Goal: Task Accomplishment & Management: Manage account settings

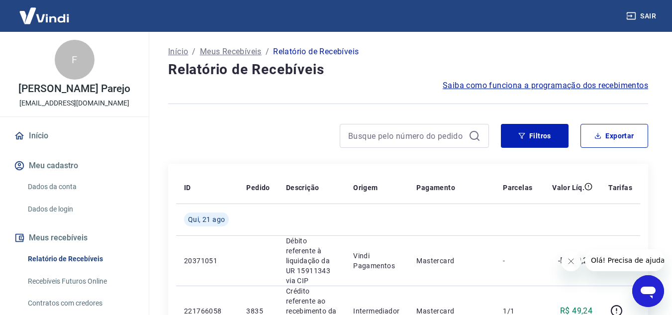
click at [574, 262] on icon "Fechar mensagem da empresa" at bounding box center [570, 261] width 8 height 8
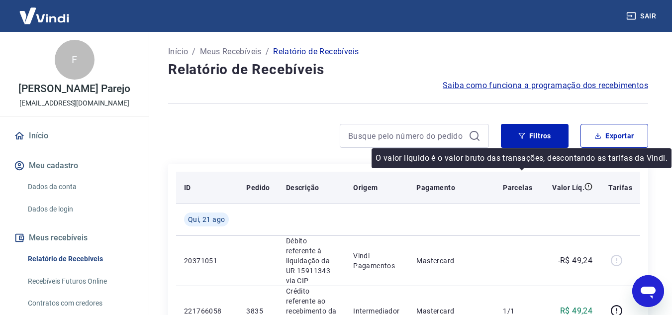
click at [588, 188] on icon at bounding box center [588, 186] width 8 height 8
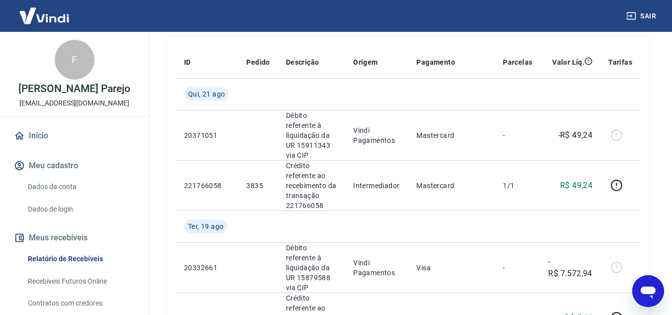
scroll to position [123, 0]
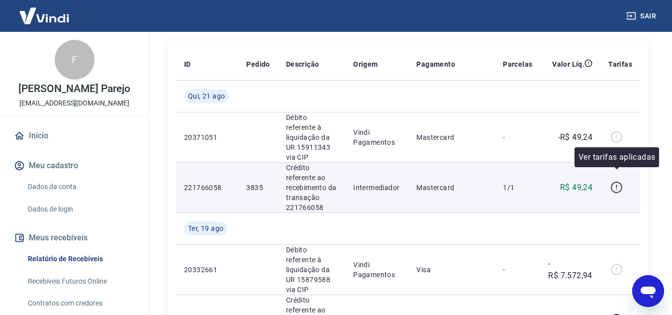
click at [617, 181] on icon "button" at bounding box center [616, 187] width 12 height 12
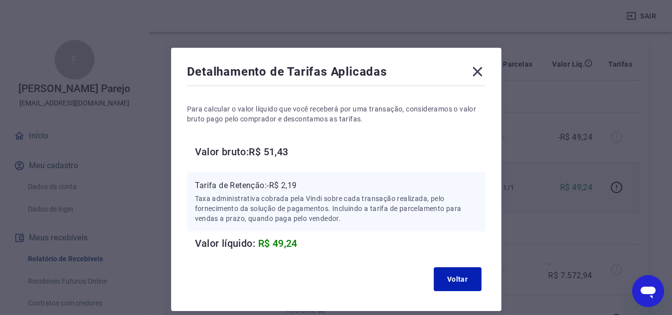
click at [474, 72] on icon at bounding box center [477, 72] width 16 height 16
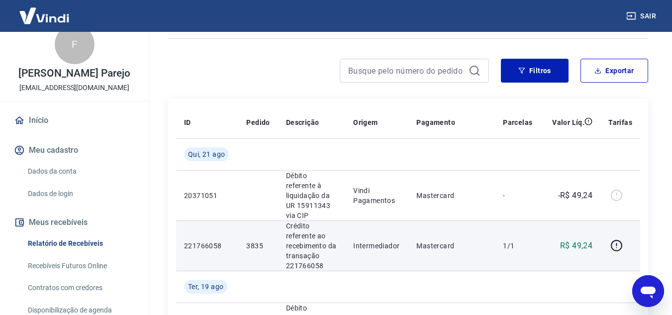
scroll to position [7, 0]
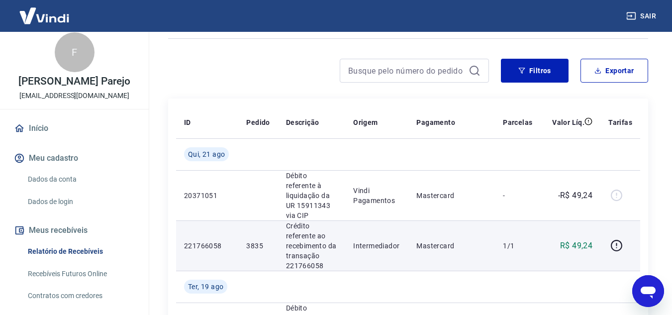
click at [59, 174] on link "Dados da conta" at bounding box center [80, 179] width 113 height 20
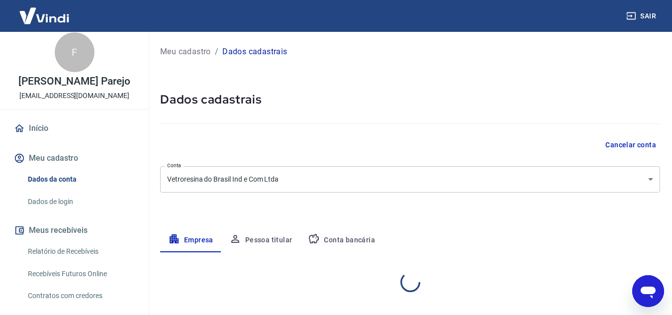
select select "SP"
select select "business"
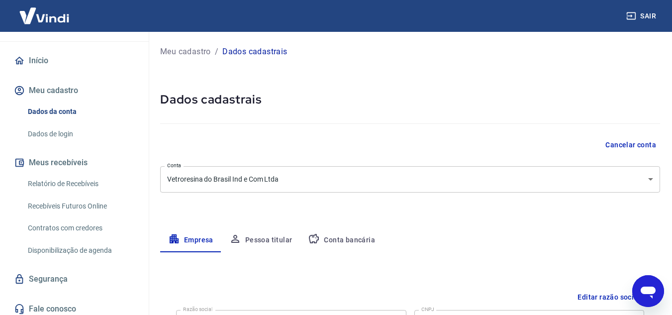
scroll to position [80, 0]
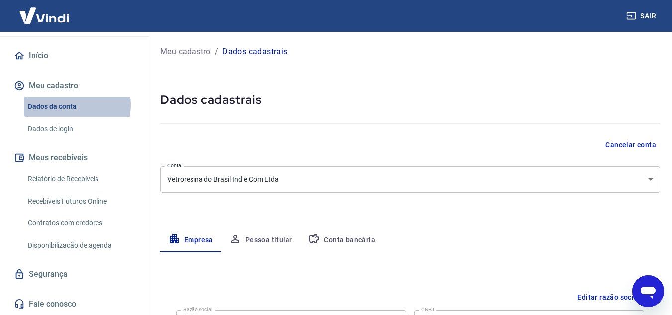
click at [67, 105] on link "Dados da conta" at bounding box center [80, 106] width 113 height 20
click at [64, 128] on link "Dados de login" at bounding box center [80, 129] width 113 height 20
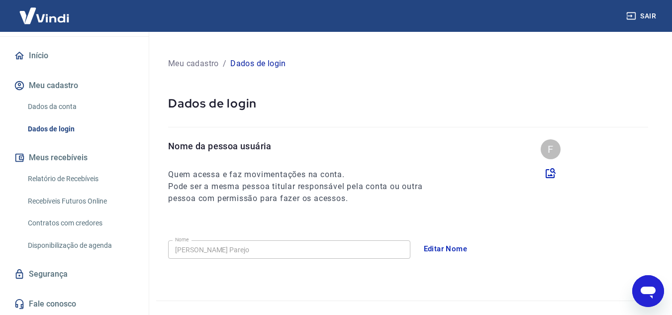
click at [34, 52] on link "Início" at bounding box center [74, 56] width 125 height 22
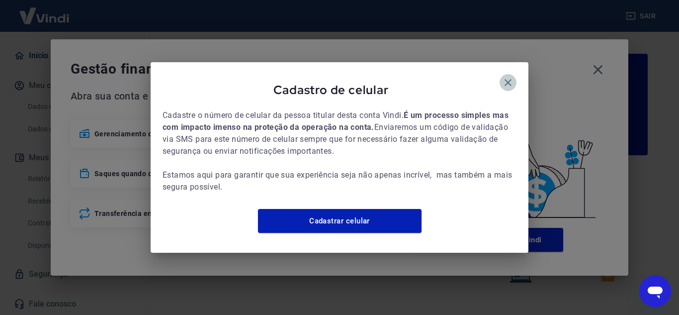
click at [505, 77] on icon "button" at bounding box center [508, 83] width 12 height 12
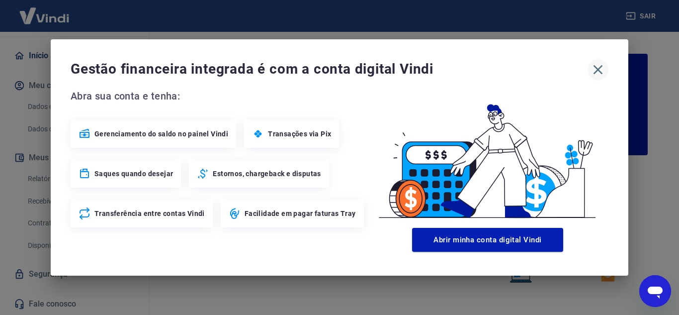
click at [597, 71] on icon "button" at bounding box center [598, 69] width 9 height 9
